Goal: Task Accomplishment & Management: Use online tool/utility

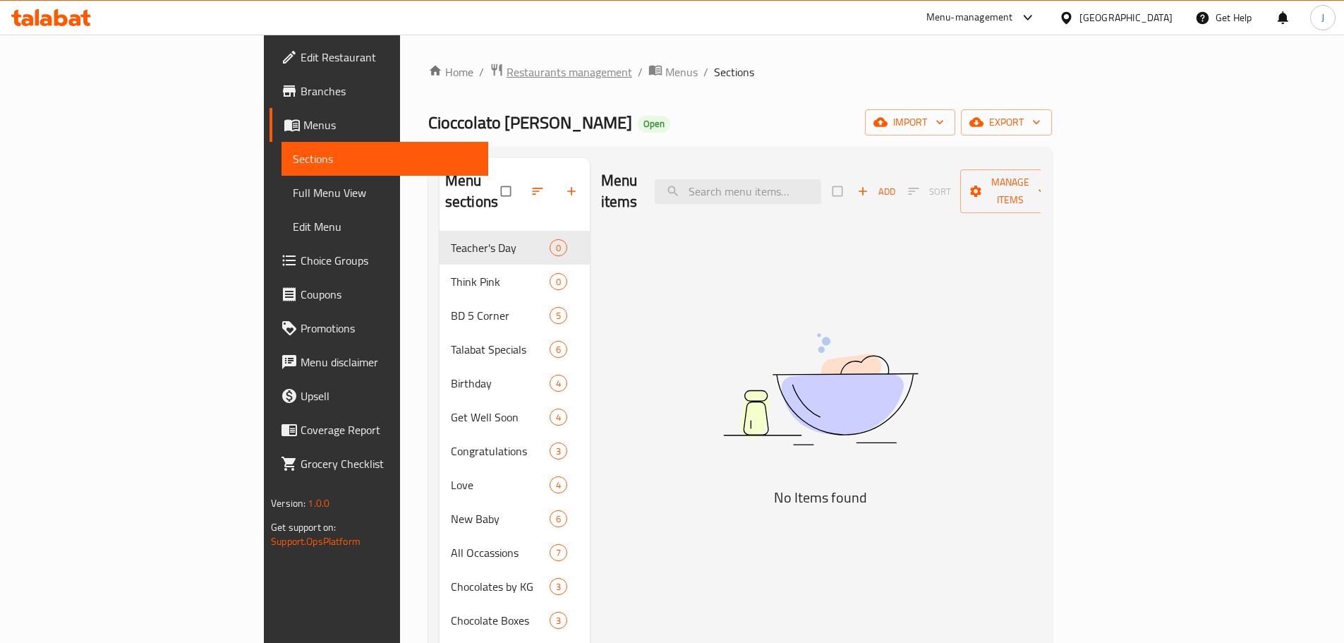
click at [507, 80] on span "Restaurants management" at bounding box center [570, 71] width 126 height 17
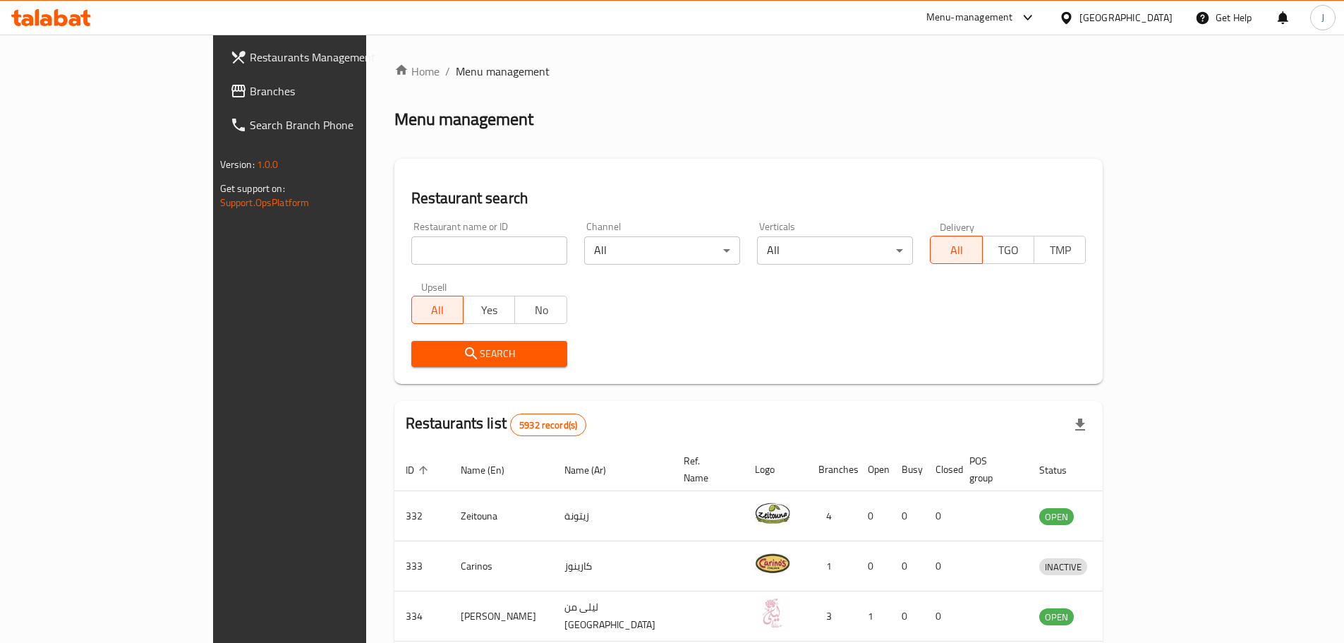
click at [411, 238] on input "search" at bounding box center [489, 250] width 156 height 28
click button "Search" at bounding box center [489, 354] width 156 height 26
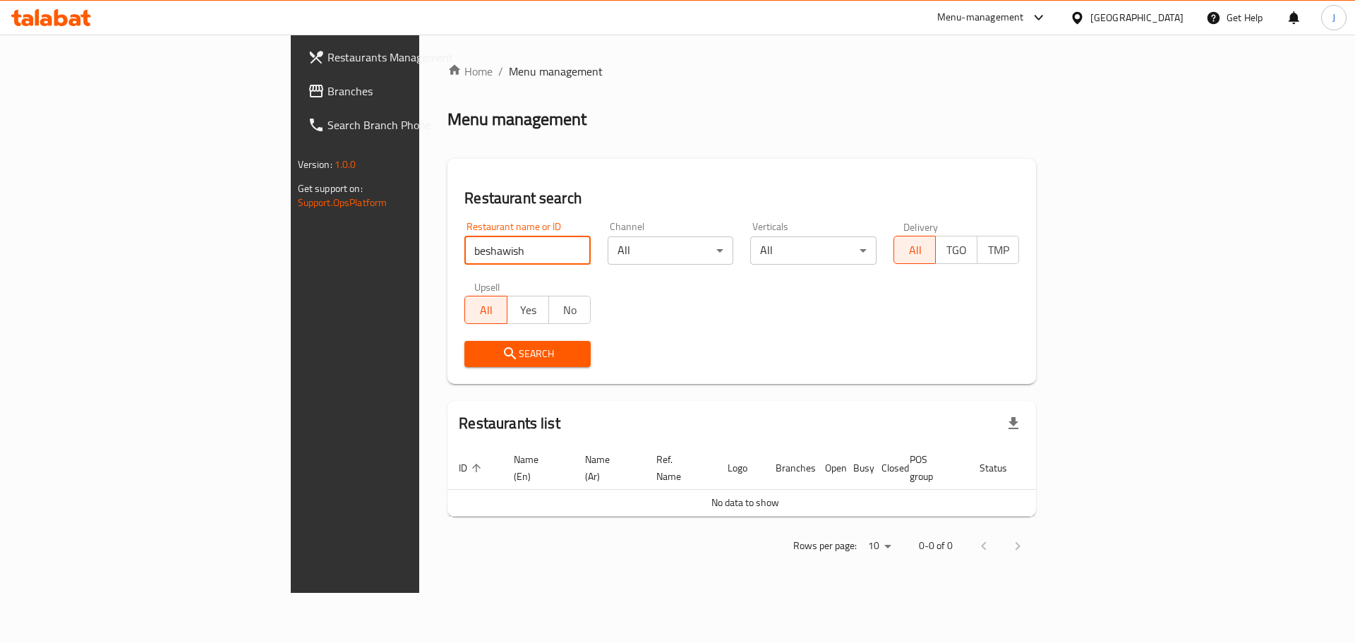
drag, startPoint x: 368, startPoint y: 236, endPoint x: 371, endPoint y: 243, distance: 7.9
click at [464, 243] on div "Restaurant name or ID beshawish Restaurant name or ID" at bounding box center [527, 243] width 126 height 43
click at [464, 243] on input "beshawish" at bounding box center [527, 250] width 126 height 28
click button "Search" at bounding box center [527, 354] width 126 height 26
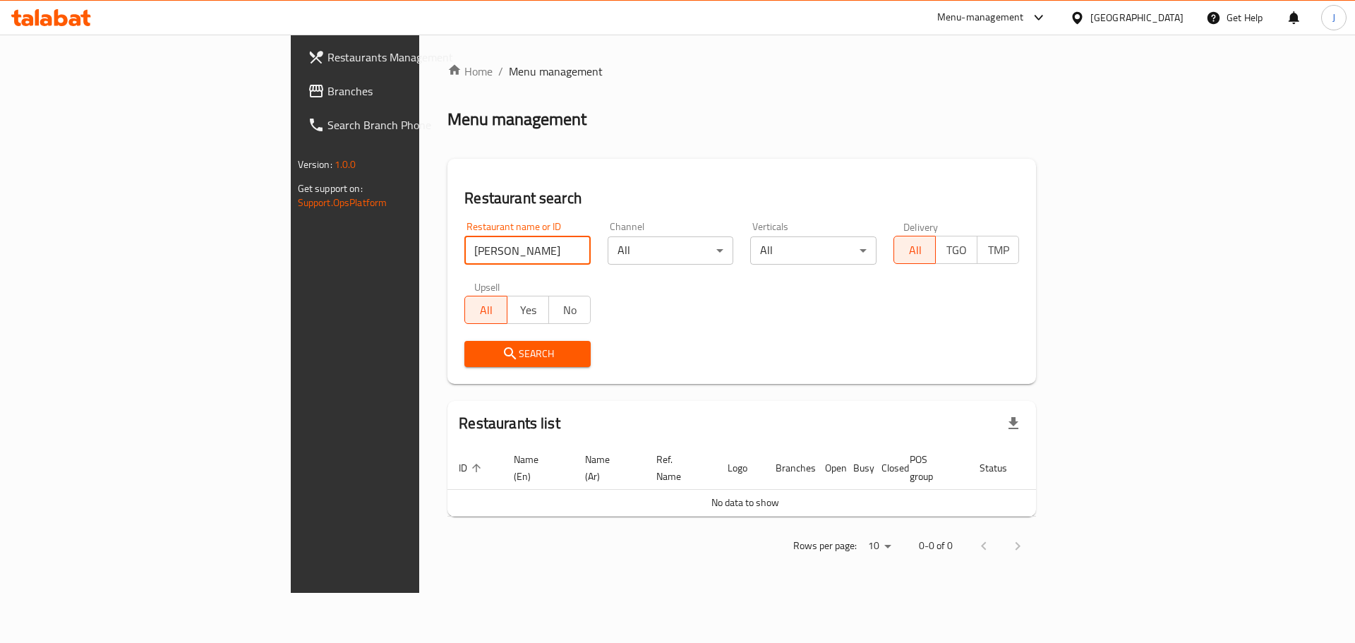
click at [464, 259] on input "[PERSON_NAME]" at bounding box center [527, 250] width 126 height 28
click button "Search" at bounding box center [527, 354] width 126 height 26
click at [464, 254] on input "[PERSON_NAME]" at bounding box center [527, 250] width 126 height 28
click button "Search" at bounding box center [527, 354] width 126 height 26
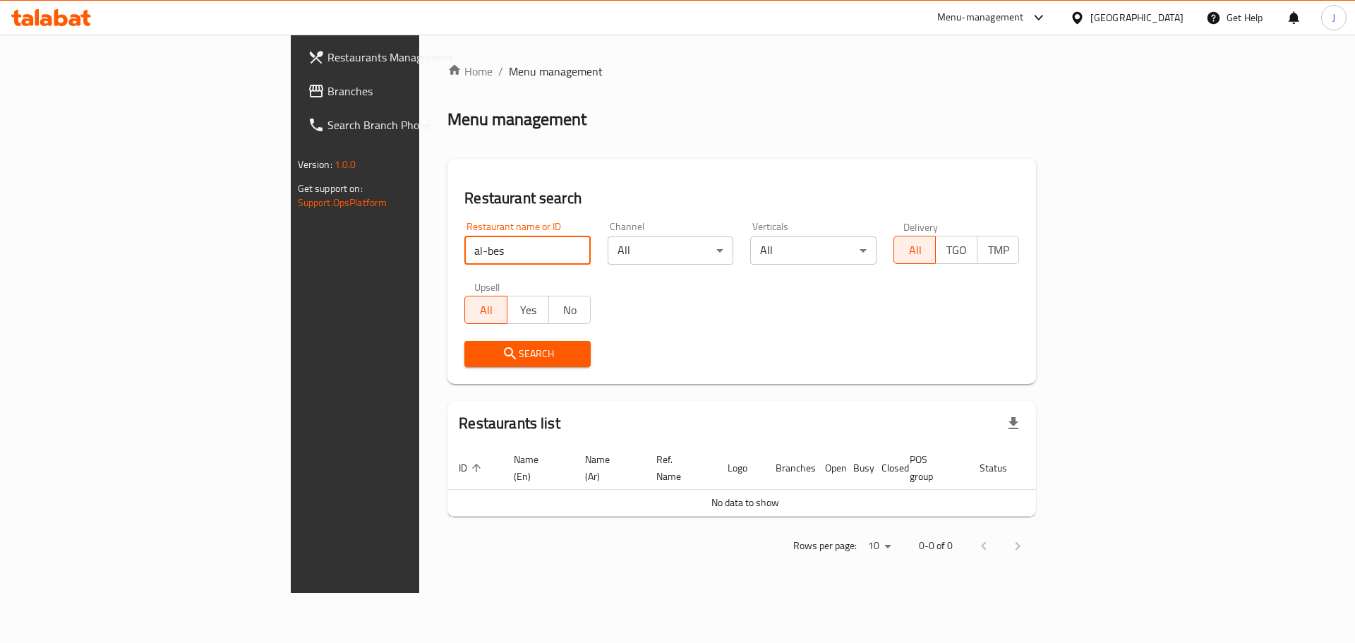
click at [464, 259] on input "al-bes" at bounding box center [527, 250] width 126 height 28
click button "Search" at bounding box center [527, 354] width 126 height 26
click at [464, 251] on input "besha" at bounding box center [527, 250] width 126 height 28
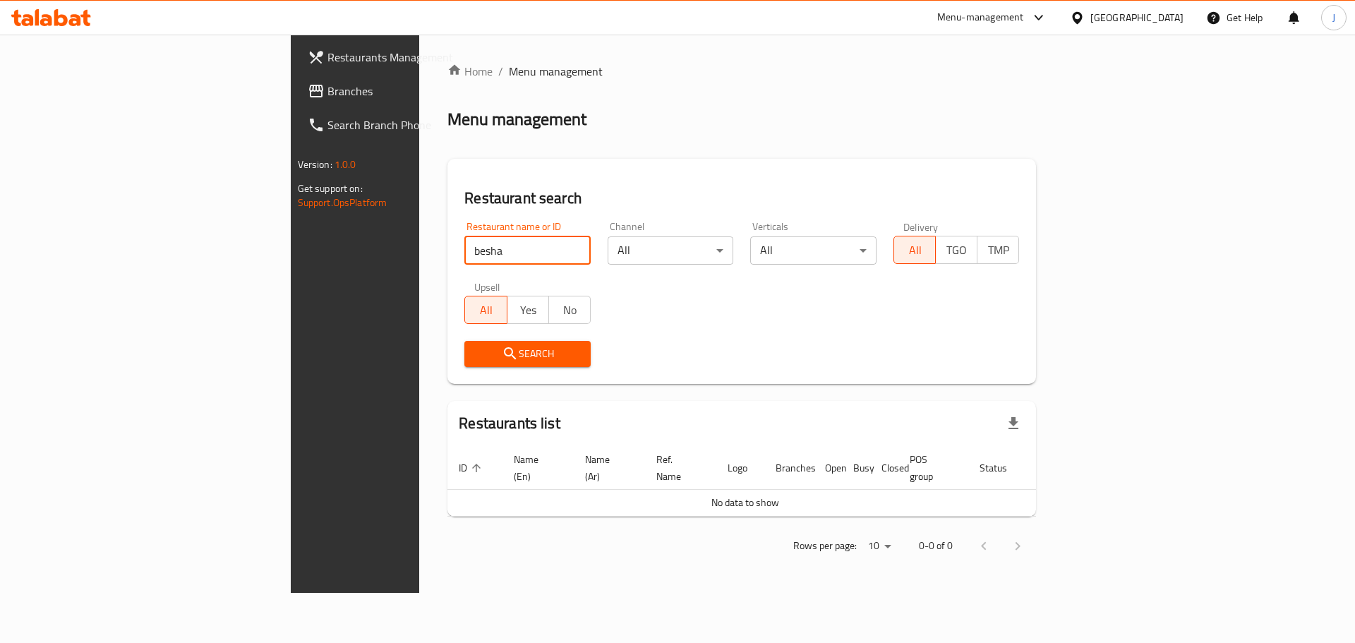
click at [464, 251] on input "besha" at bounding box center [527, 250] width 126 height 28
click at [464, 243] on input "besha" at bounding box center [527, 250] width 126 height 28
click at [464, 245] on input "besha" at bounding box center [527, 250] width 126 height 28
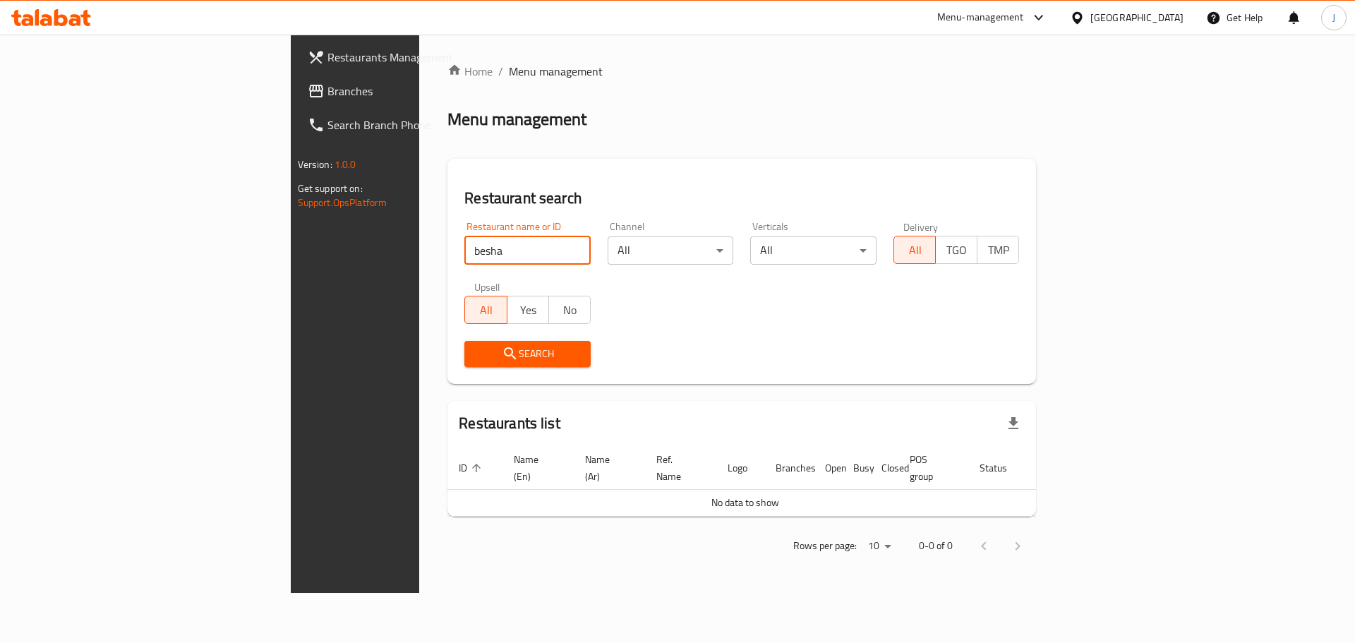
click at [464, 245] on input "besha" at bounding box center [527, 250] width 126 height 28
click button "Search" at bounding box center [527, 354] width 126 height 26
click at [464, 253] on input "[PERSON_NAME]" at bounding box center [527, 250] width 126 height 28
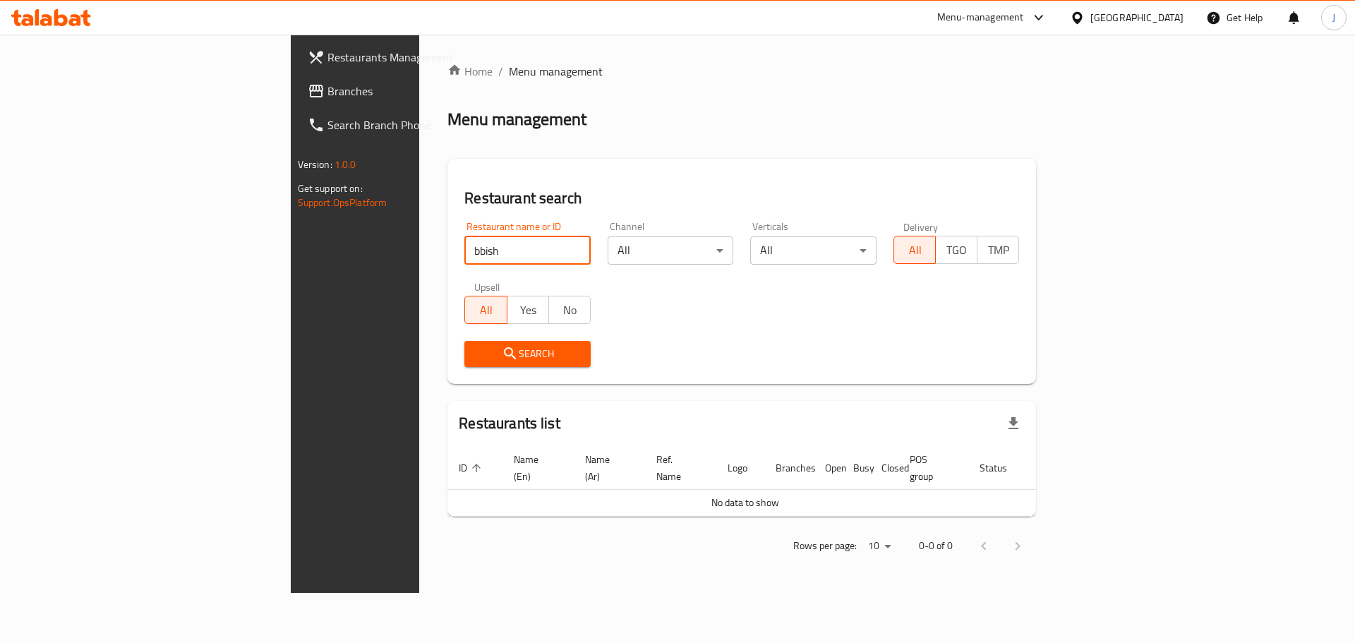
click button "Search" at bounding box center [527, 354] width 126 height 26
click at [464, 238] on input "bbish" at bounding box center [527, 250] width 126 height 28
click at [464, 237] on input "bbish" at bounding box center [527, 250] width 126 height 28
paste input "[PERSON_NAME]"
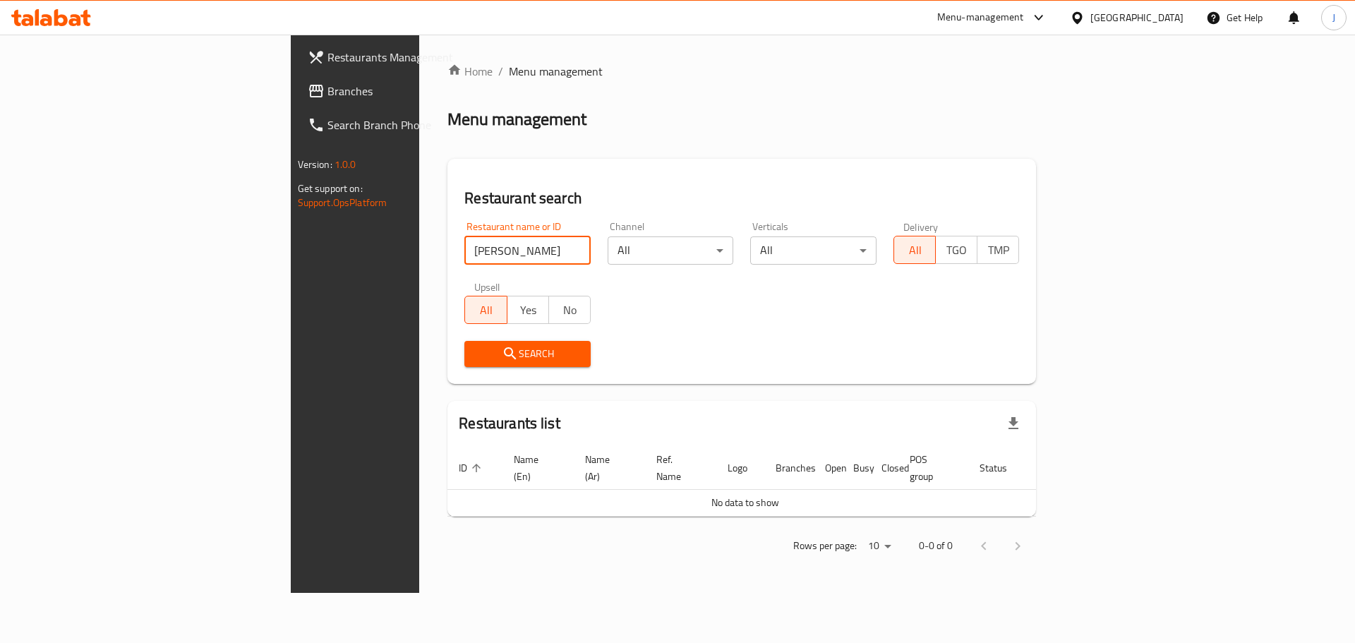
type input "[PERSON_NAME]"
click button "Search" at bounding box center [527, 354] width 126 height 26
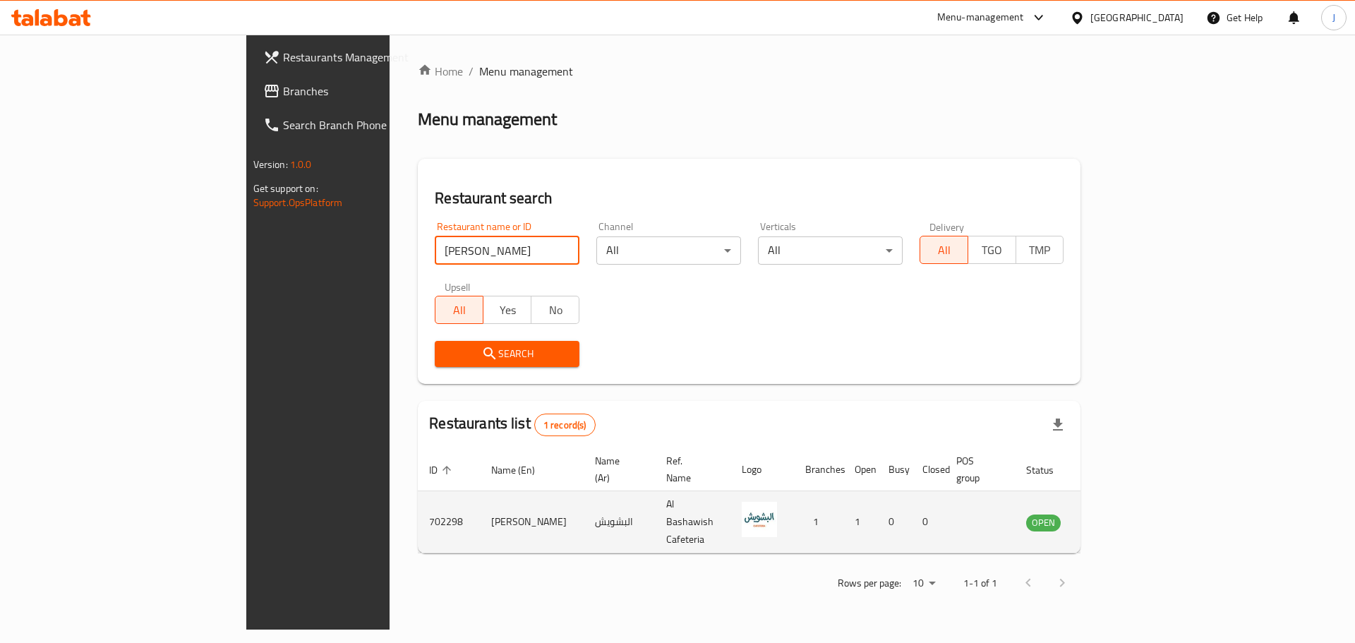
click at [1116, 516] on icon "enhanced table" at bounding box center [1109, 522] width 16 height 12
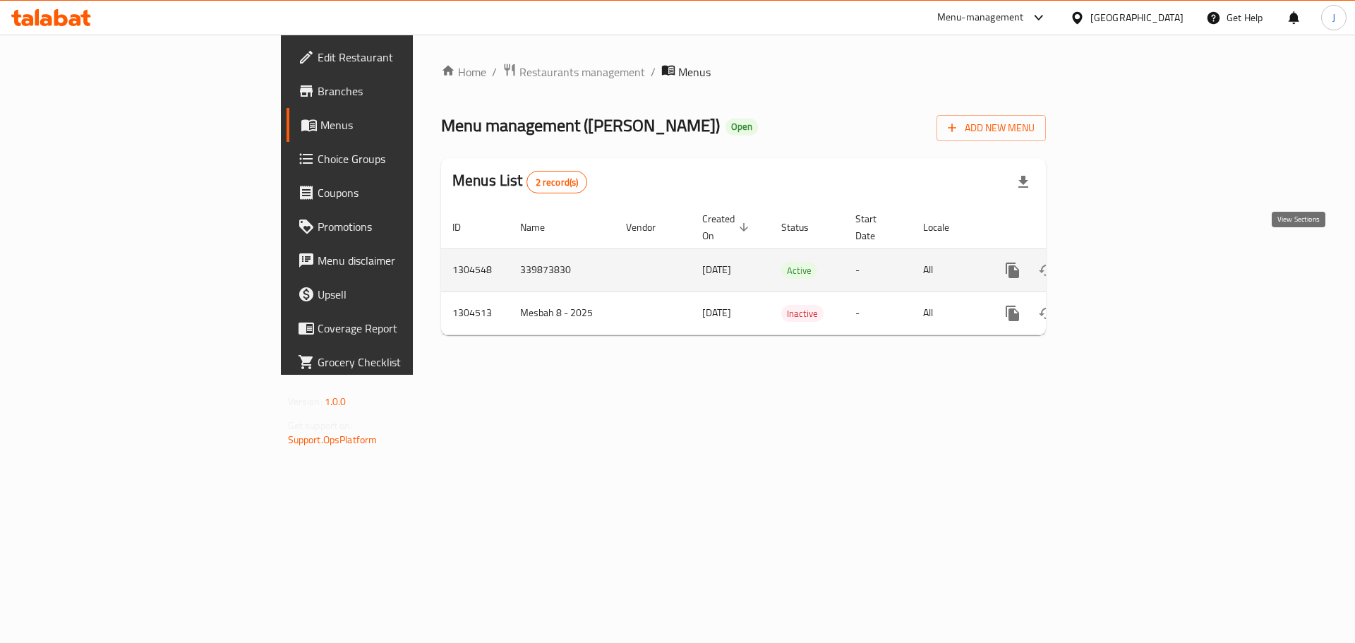
click at [1122, 262] on icon "enhanced table" at bounding box center [1114, 270] width 17 height 17
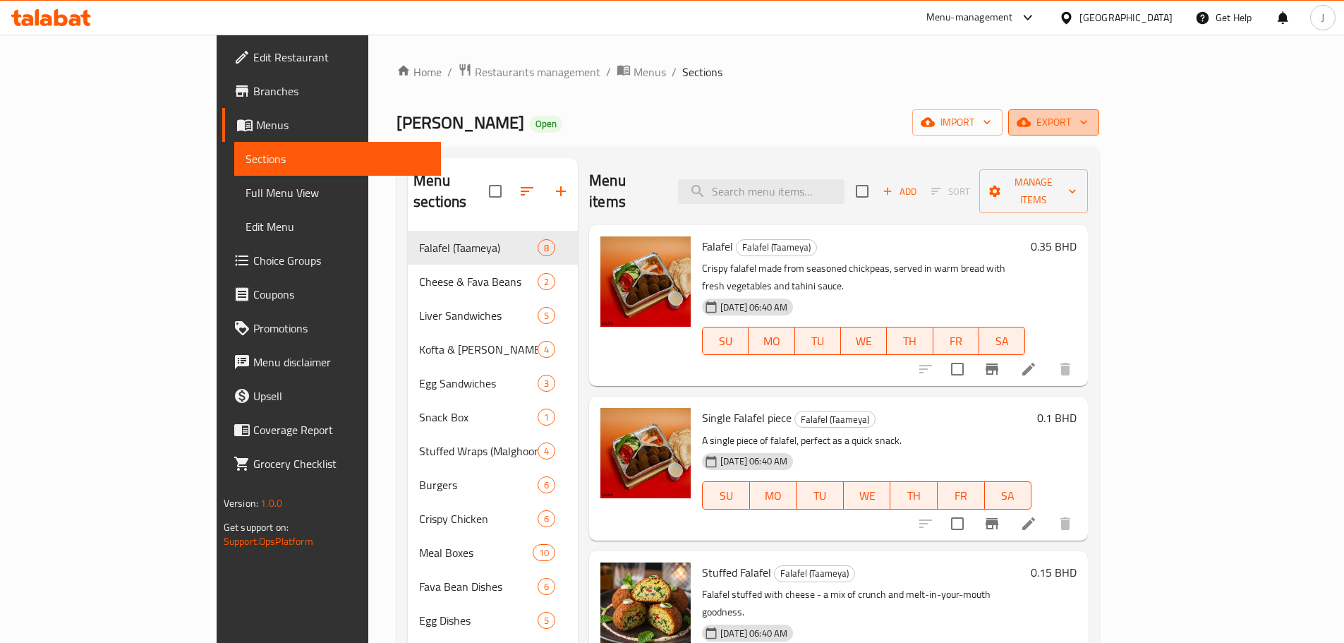
click at [1088, 128] on span "export" at bounding box center [1053, 123] width 68 height 18
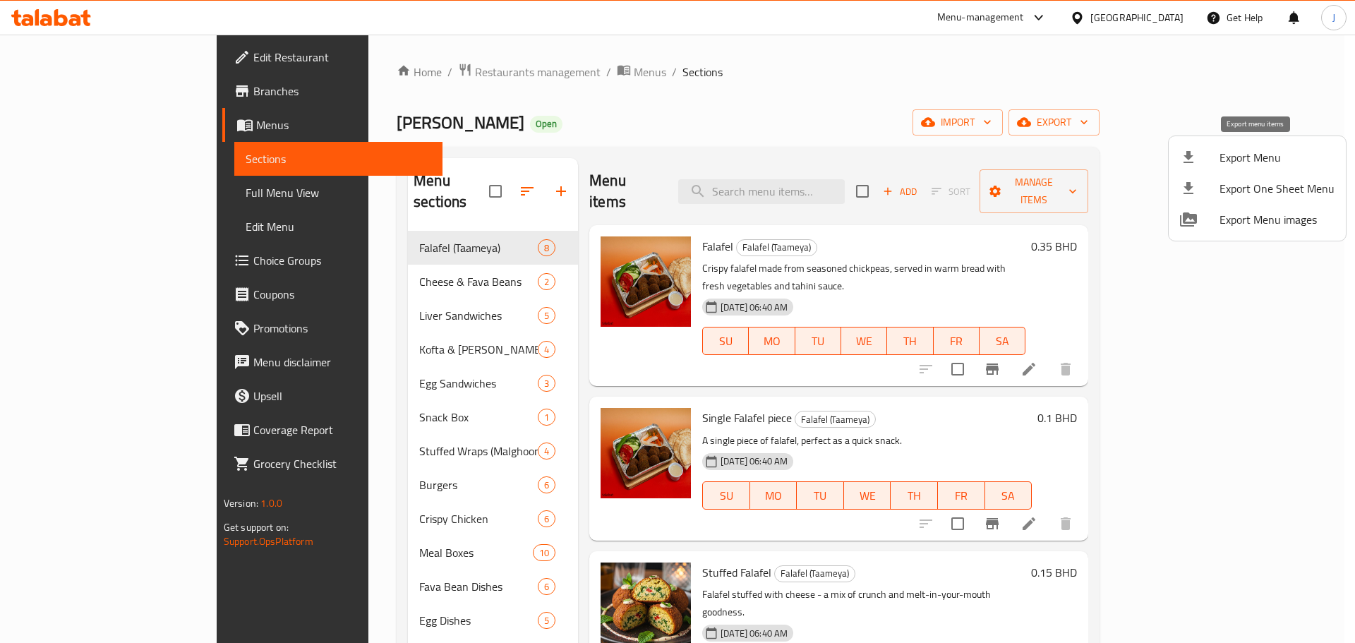
click at [1252, 164] on span "Export Menu" at bounding box center [1276, 157] width 115 height 17
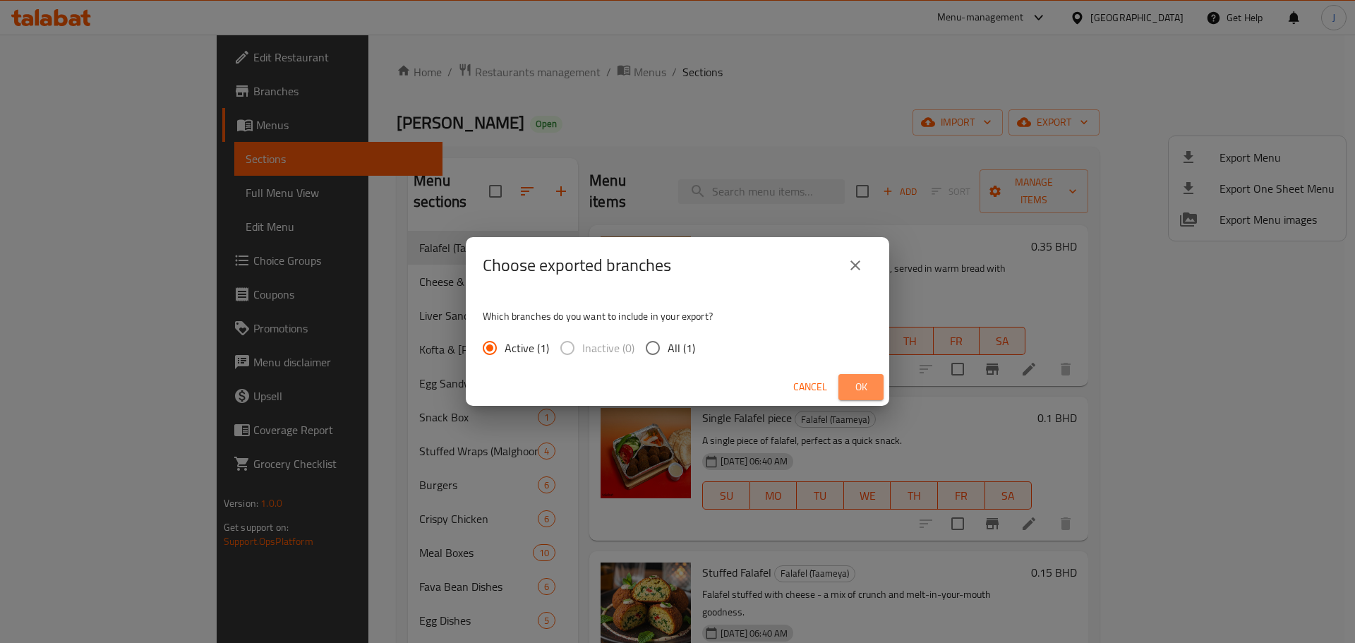
click at [871, 383] on span "Ok" at bounding box center [860, 387] width 23 height 18
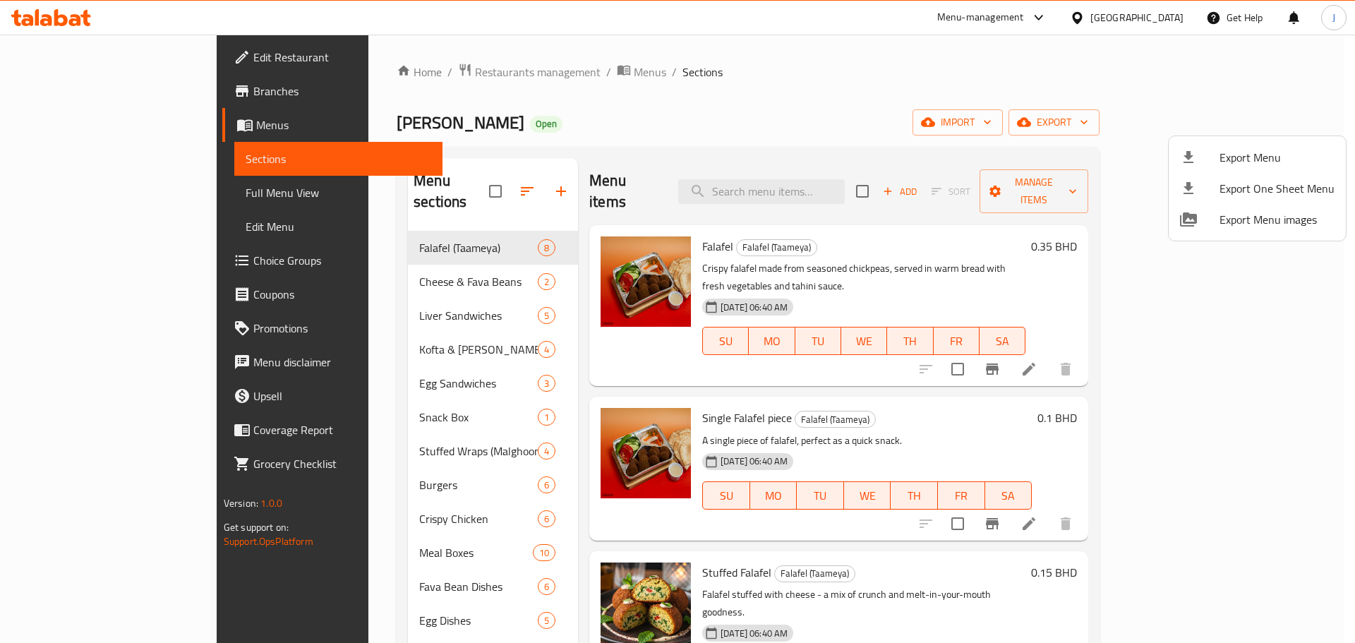
click at [794, 128] on div at bounding box center [677, 321] width 1355 height 643
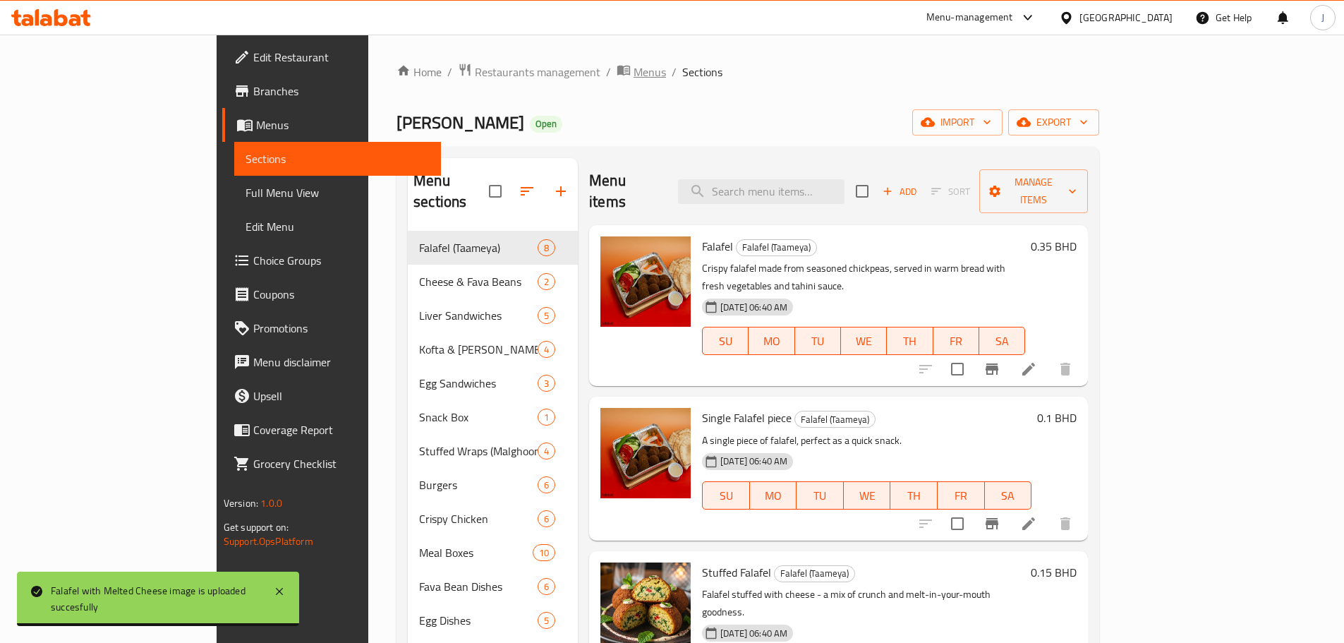
click at [634, 76] on span "Menus" at bounding box center [650, 71] width 32 height 17
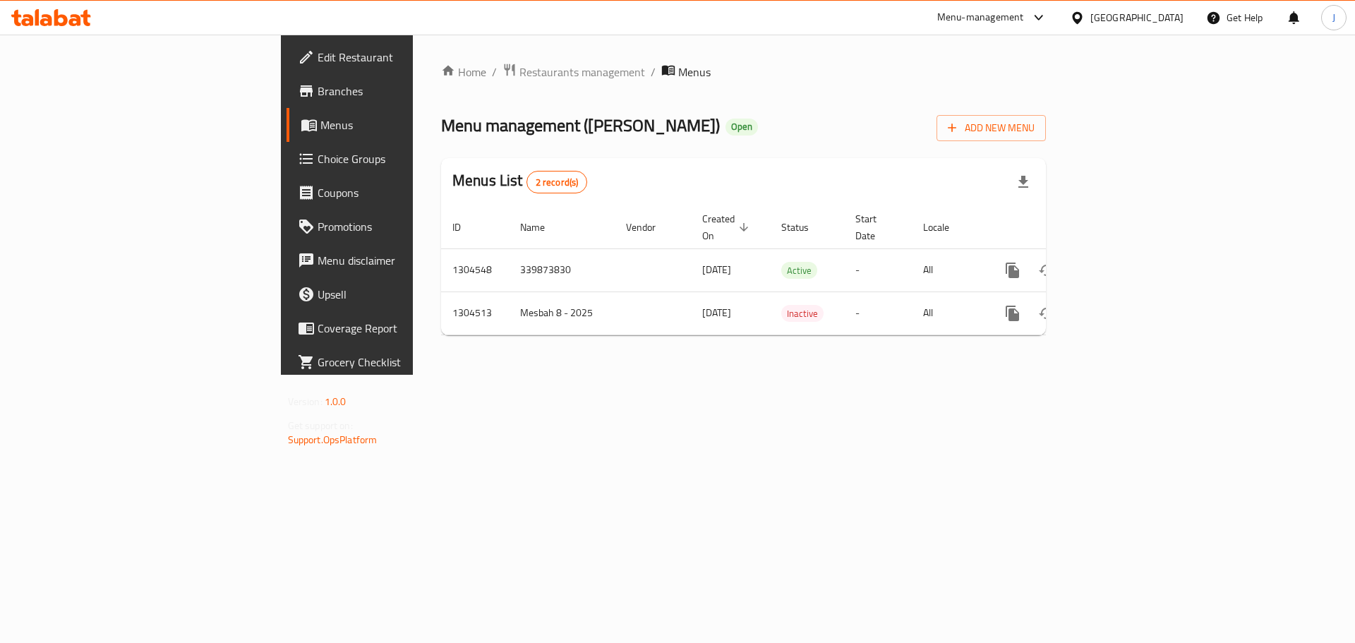
click at [519, 73] on span "Restaurants management" at bounding box center [582, 71] width 126 height 17
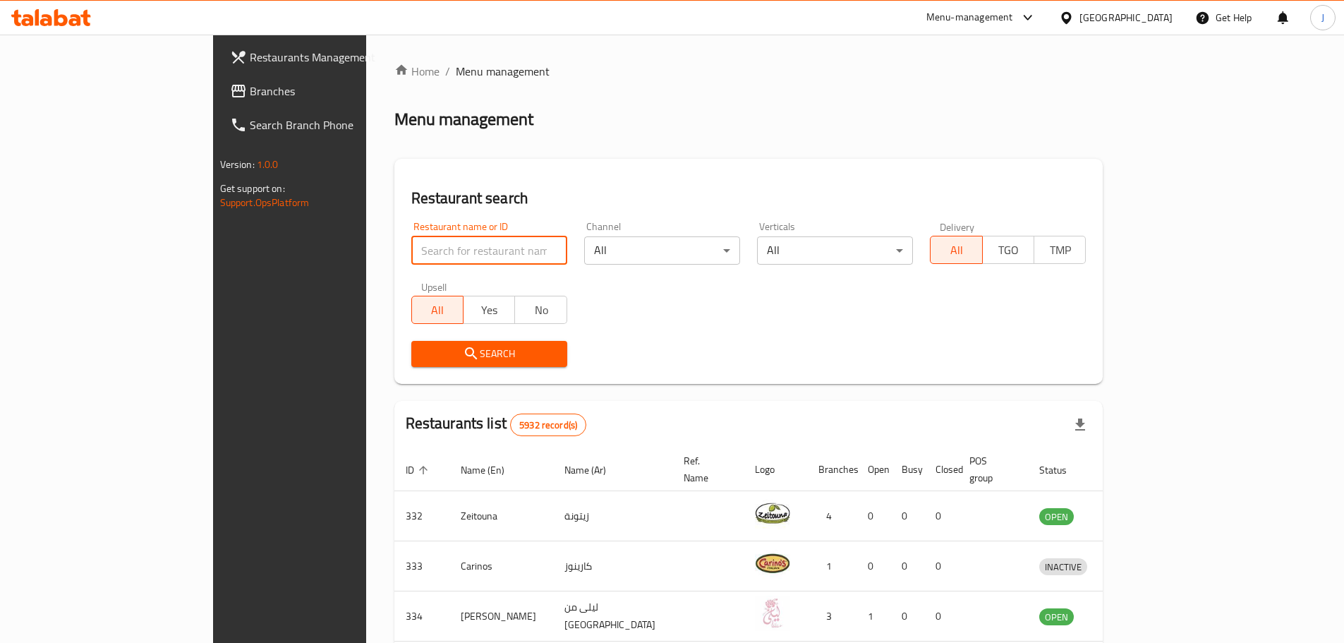
click at [411, 255] on input "search" at bounding box center [489, 250] width 156 height 28
type input "levante healthy"
click button "Search" at bounding box center [489, 354] width 156 height 26
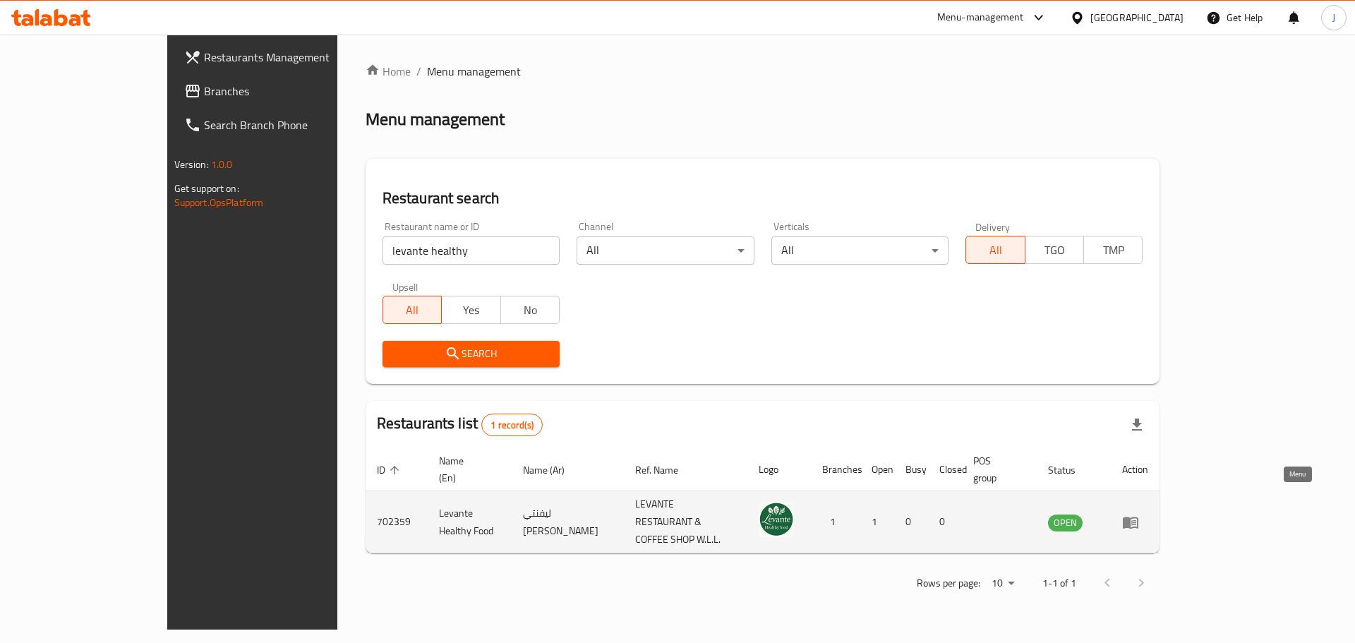
click at [1138, 516] on icon "enhanced table" at bounding box center [1130, 522] width 16 height 12
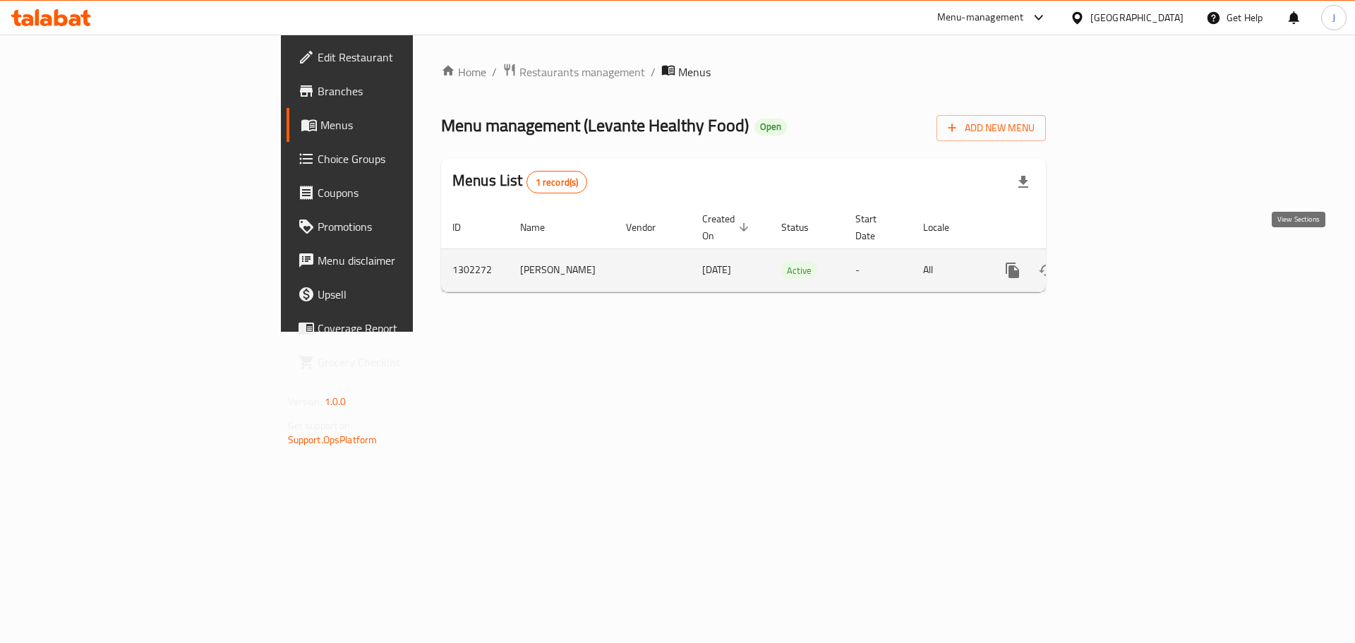
click at [1122, 262] on icon "enhanced table" at bounding box center [1114, 270] width 17 height 17
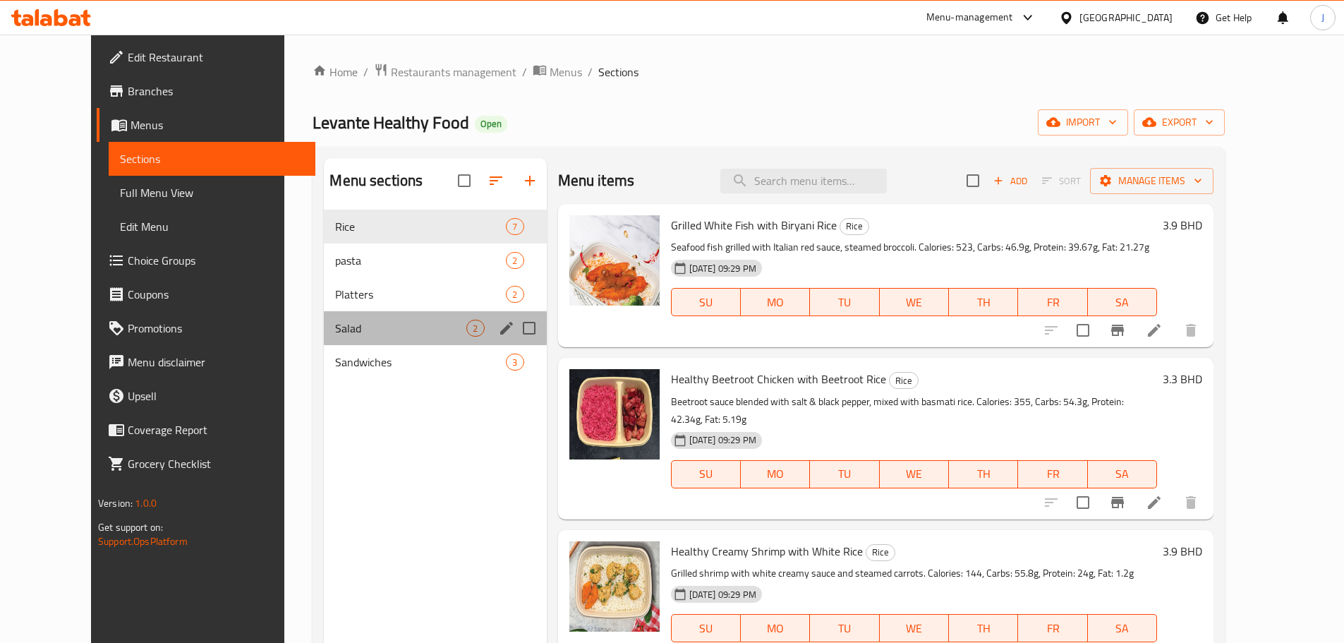
click at [325, 341] on div "Salad 2" at bounding box center [435, 328] width 222 height 34
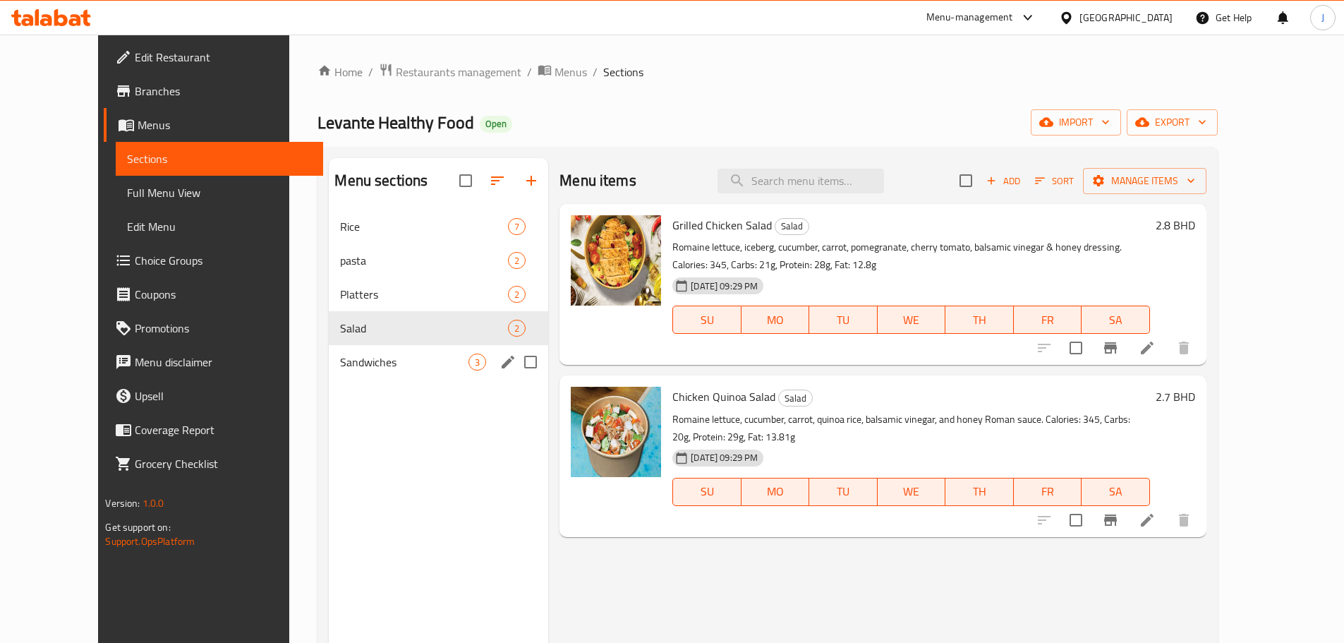
click at [346, 368] on span "Sandwiches" at bounding box center [404, 361] width 128 height 17
